Goal: Find specific page/section: Find specific page/section

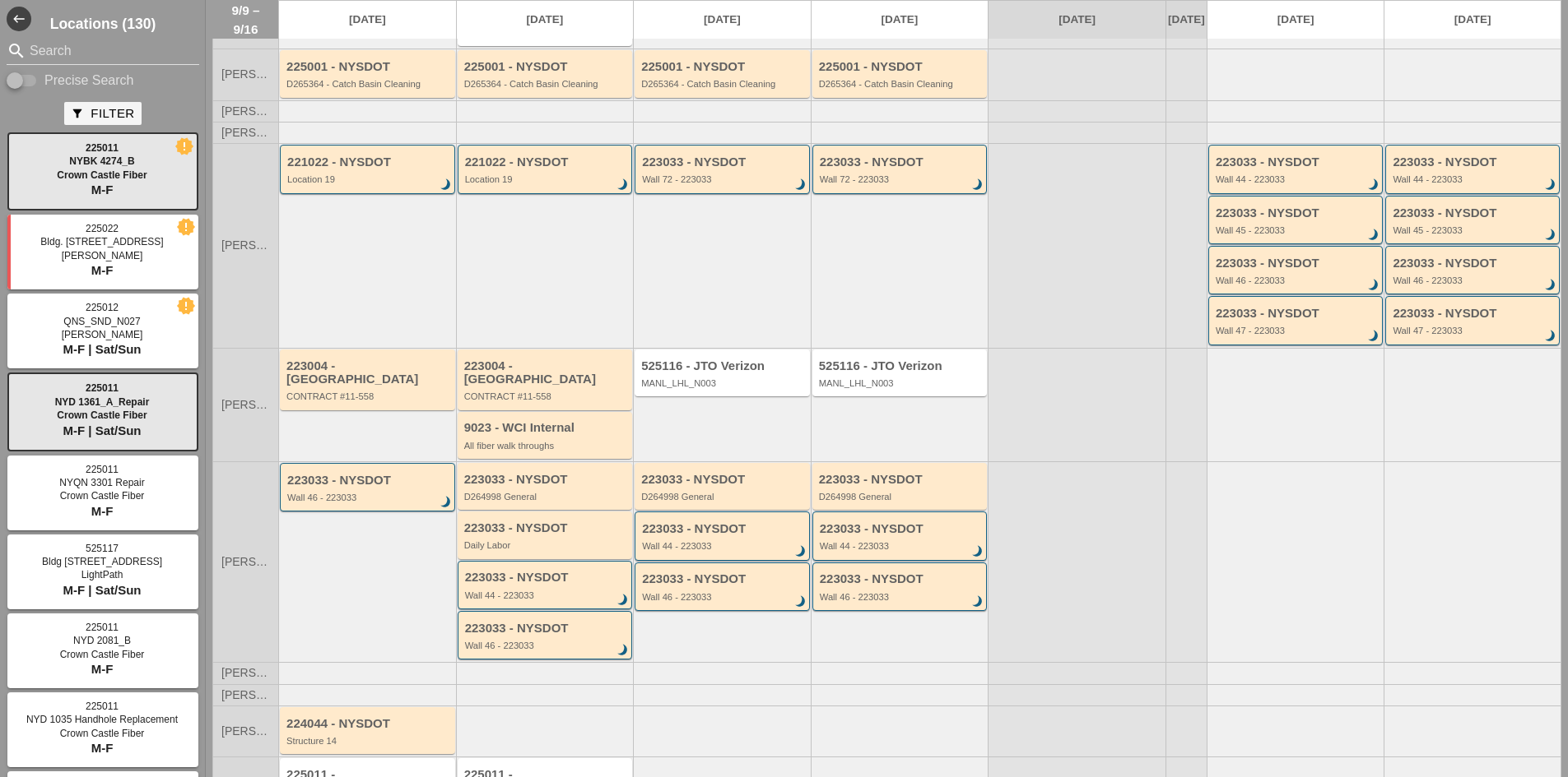
scroll to position [252, 0]
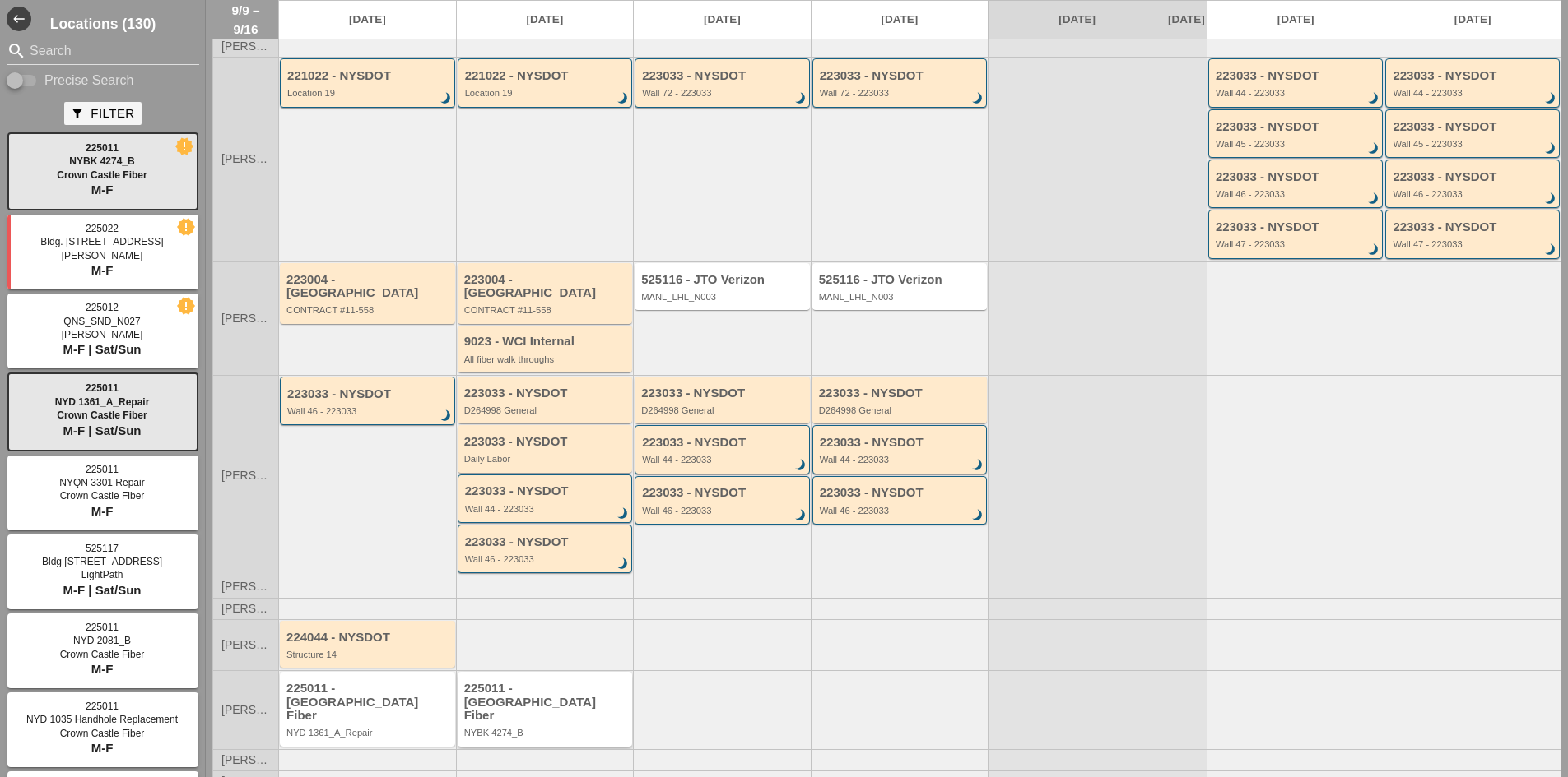
click at [523, 697] on div "225011 - [GEOGRAPHIC_DATA] Fiber" at bounding box center [546, 702] width 165 height 41
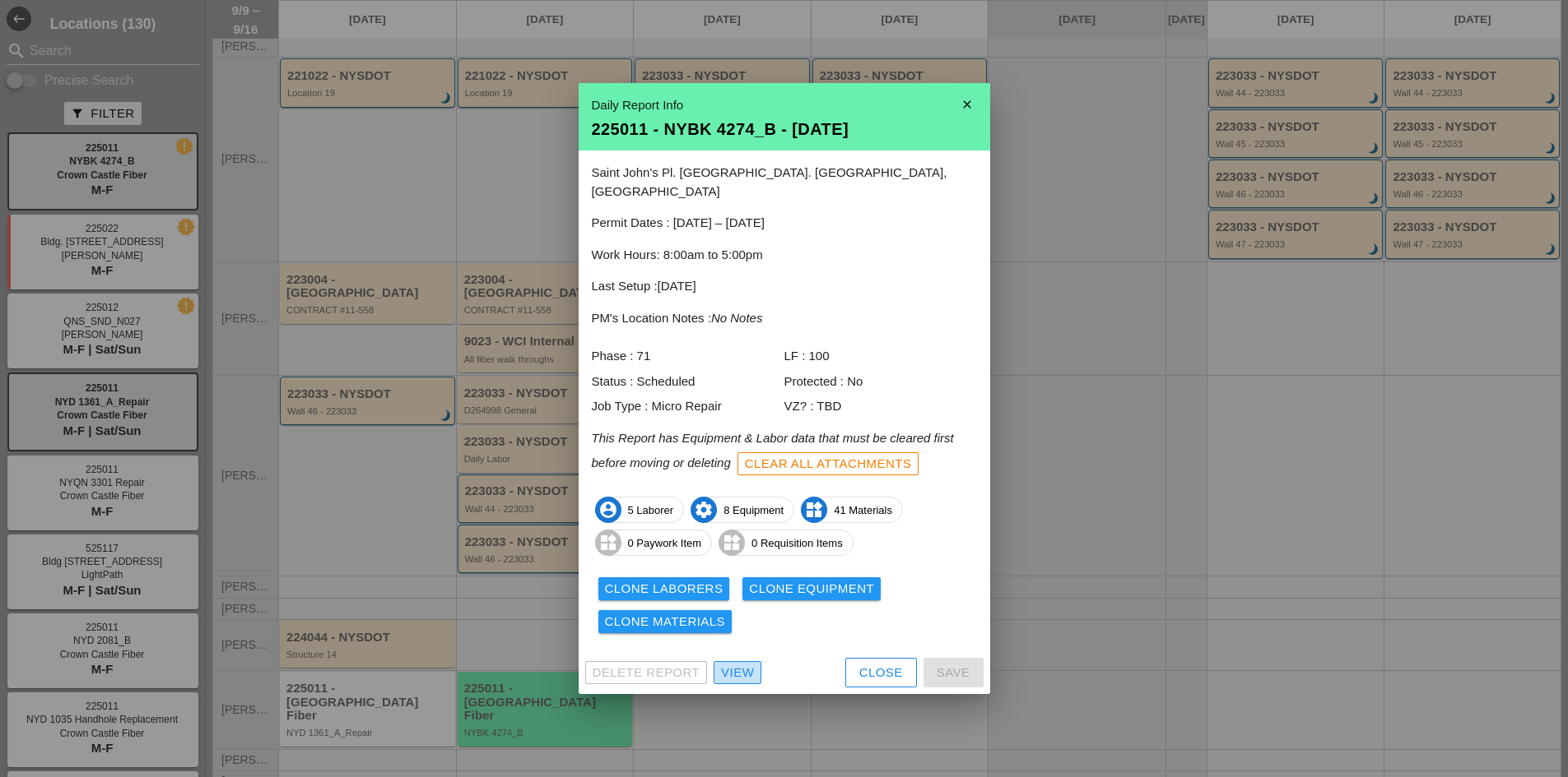
click at [739, 664] on div "View" at bounding box center [737, 673] width 33 height 19
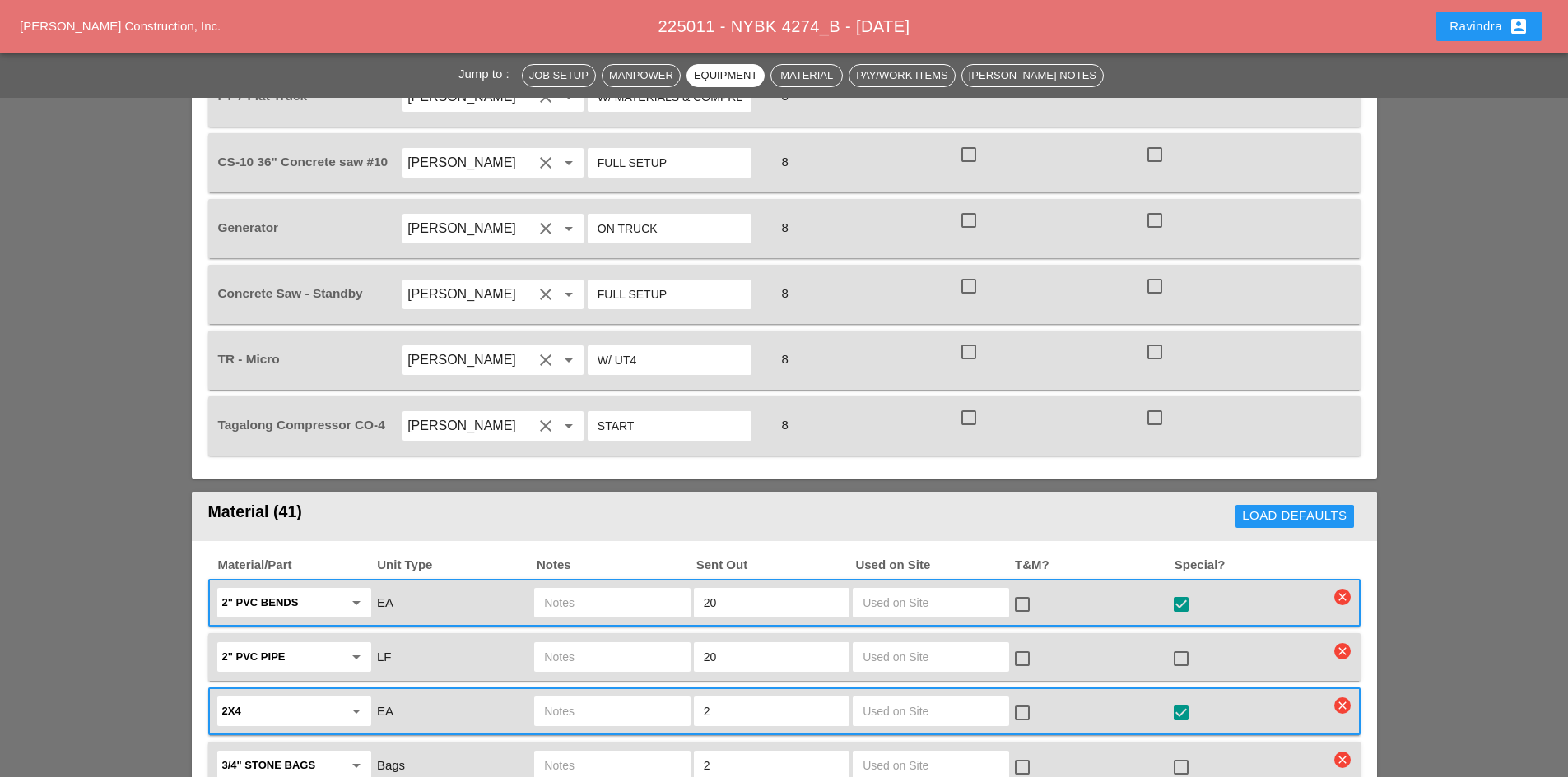
scroll to position [1810, 0]
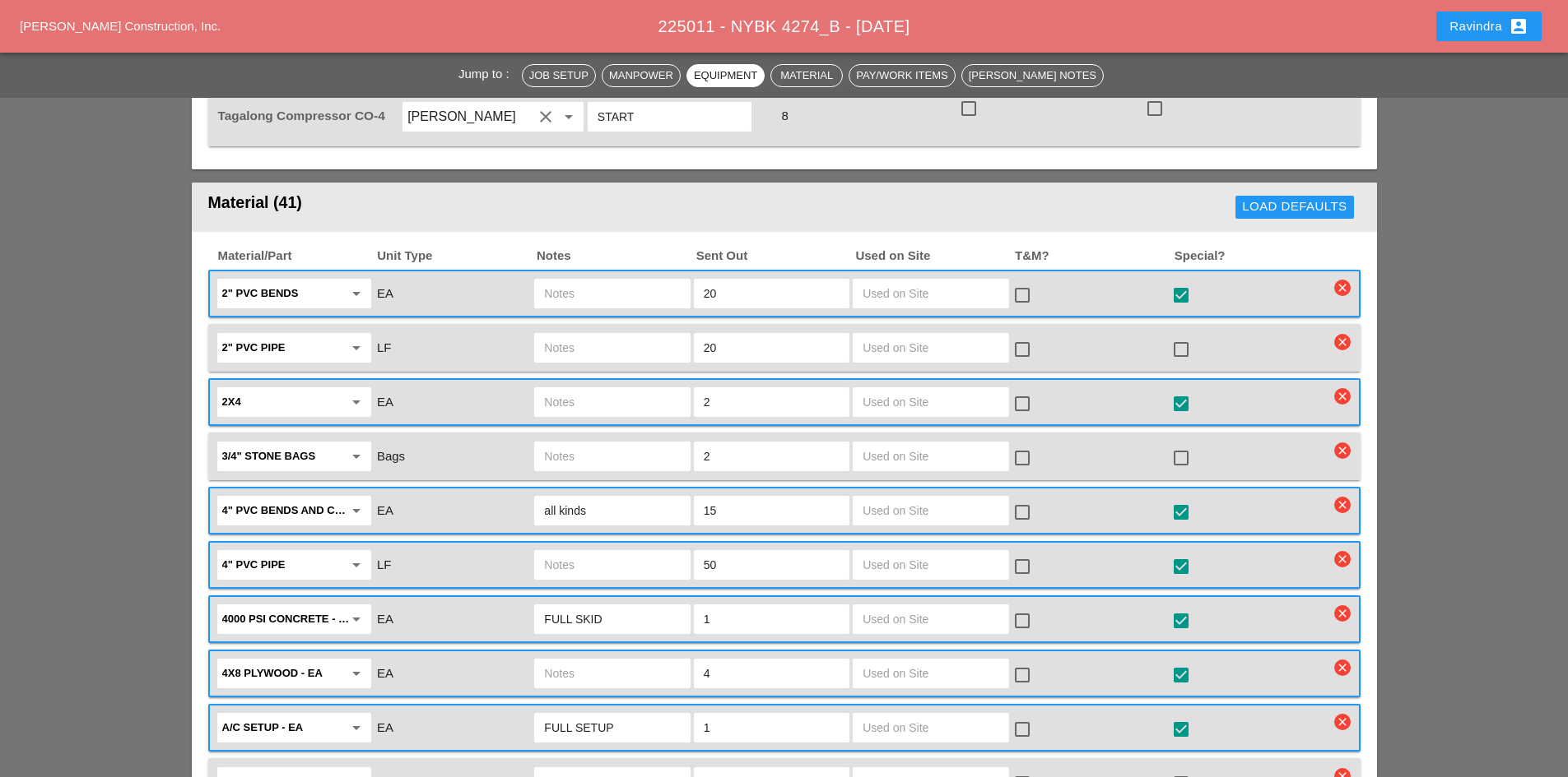
drag, startPoint x: 751, startPoint y: 268, endPoint x: 678, endPoint y: 266, distance: 73.0
click at [678, 276] on div "2" PVC bends arrow_drop_down EA 20 check_box_outline_blank check_box star_outli…" at bounding box center [772, 293] width 1114 height 35
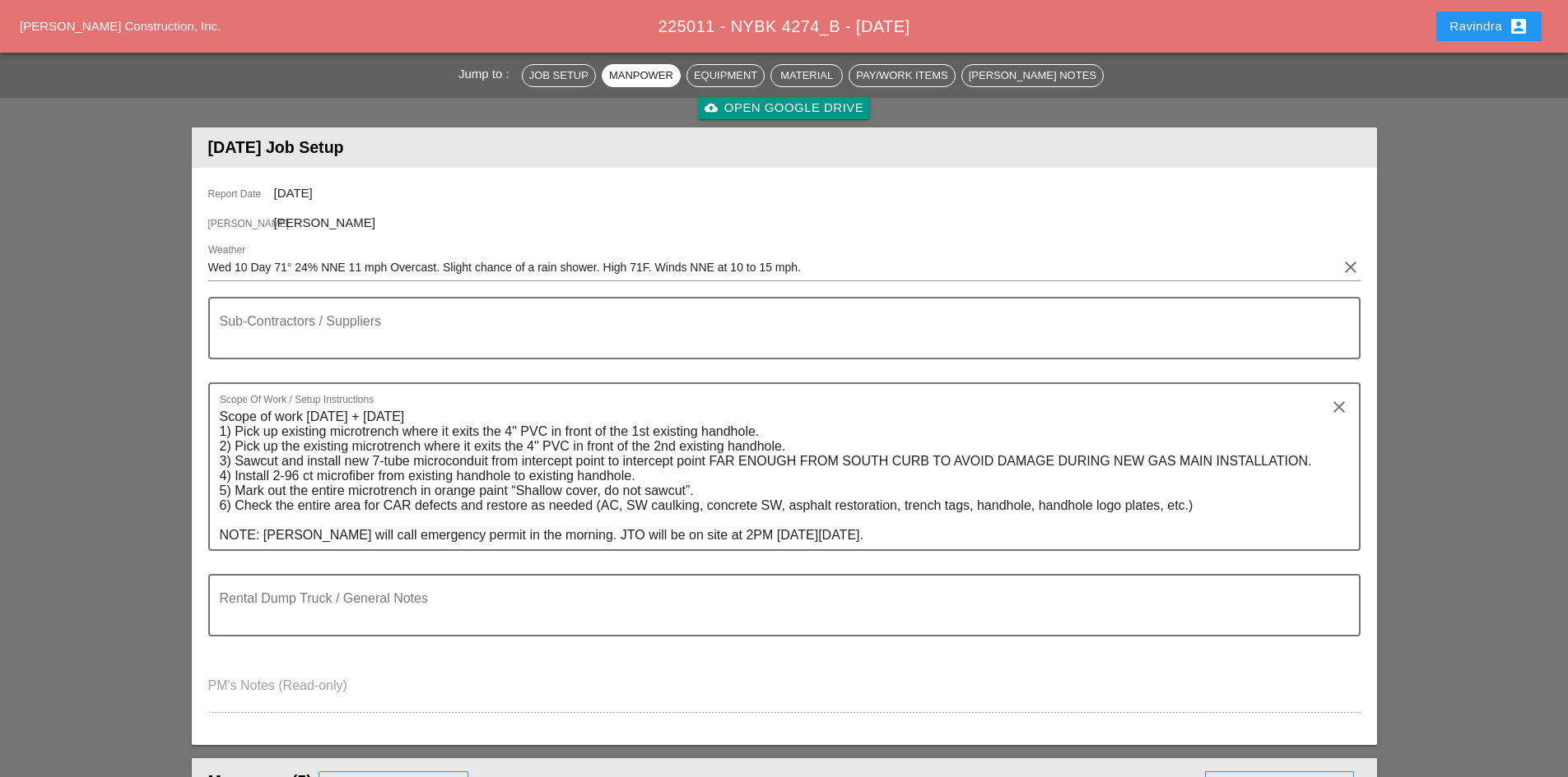
scroll to position [0, 0]
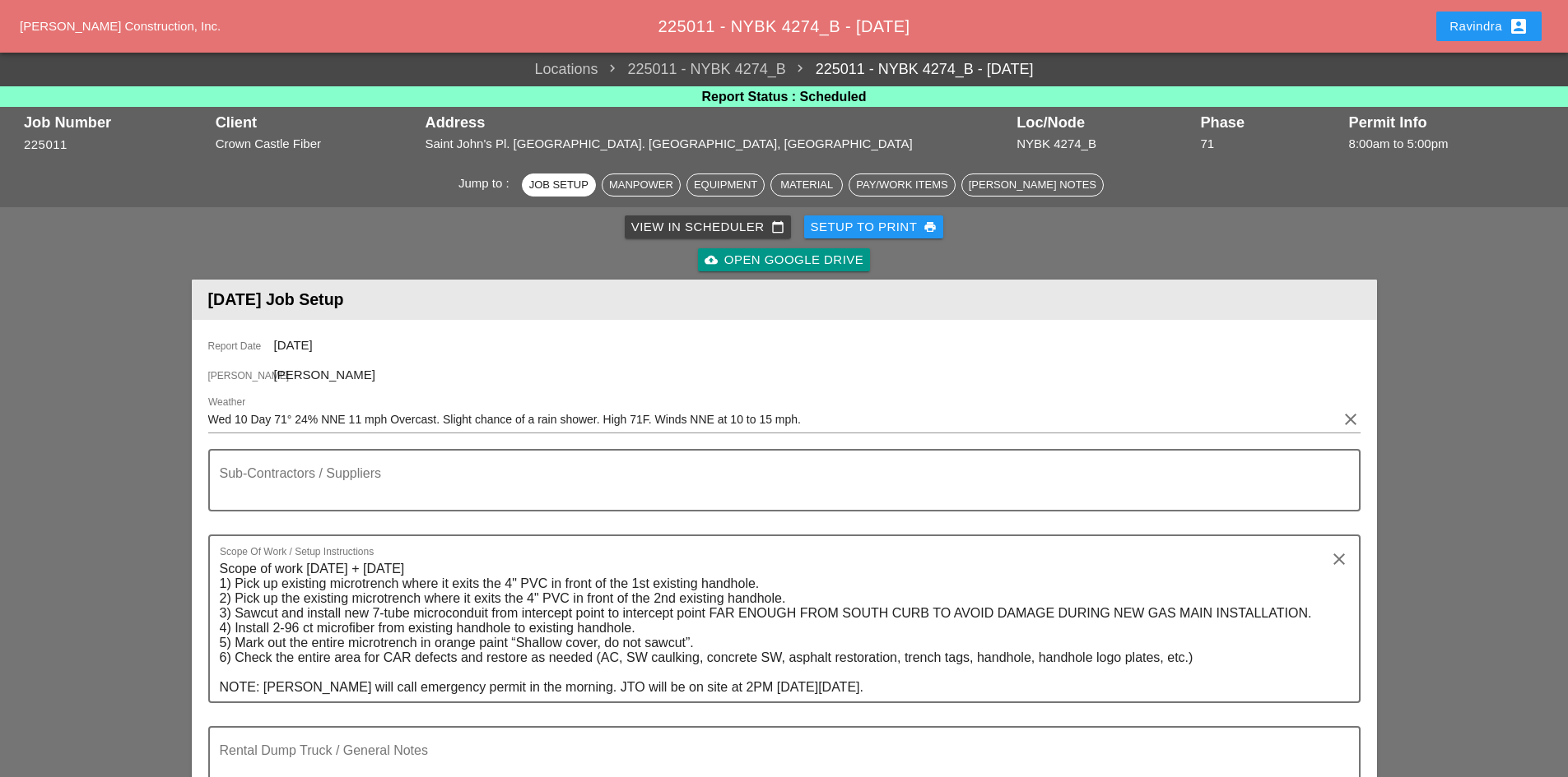
click at [1489, 24] on div "Ravindra account_box" at bounding box center [1489, 27] width 79 height 20
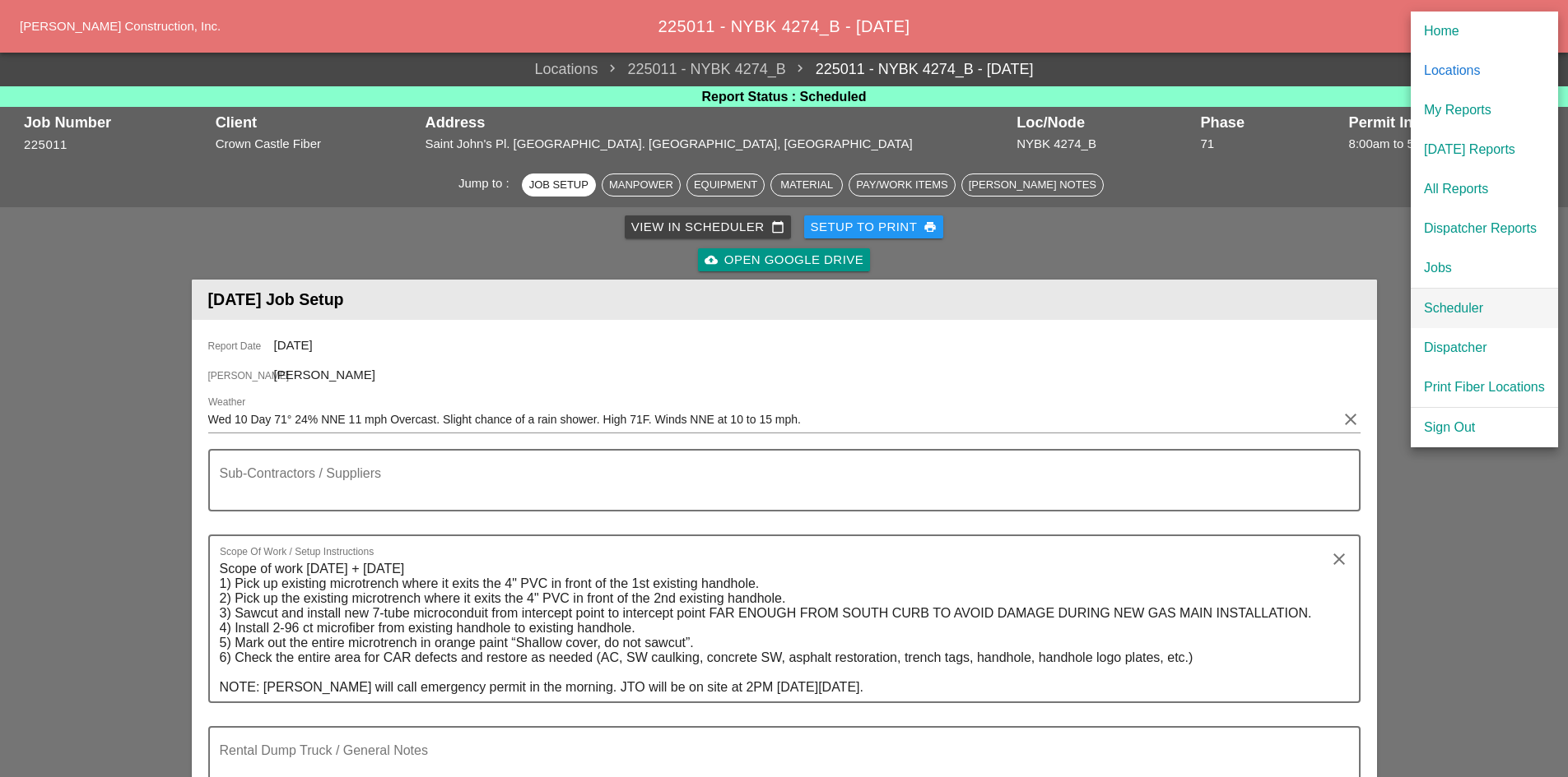
click at [1441, 307] on div "Scheduler" at bounding box center [1484, 308] width 121 height 20
